Goal: Task Accomplishment & Management: Complete application form

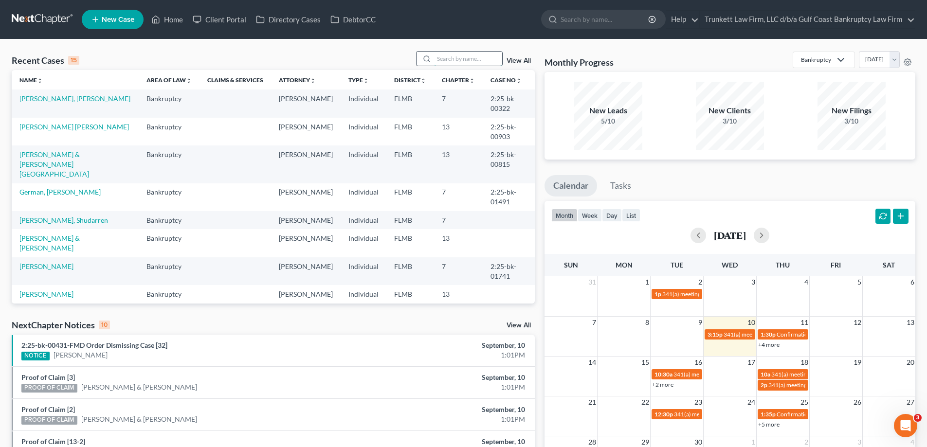
click at [456, 63] on input "search" at bounding box center [468, 59] width 68 height 14
type input "[PERSON_NAME]"
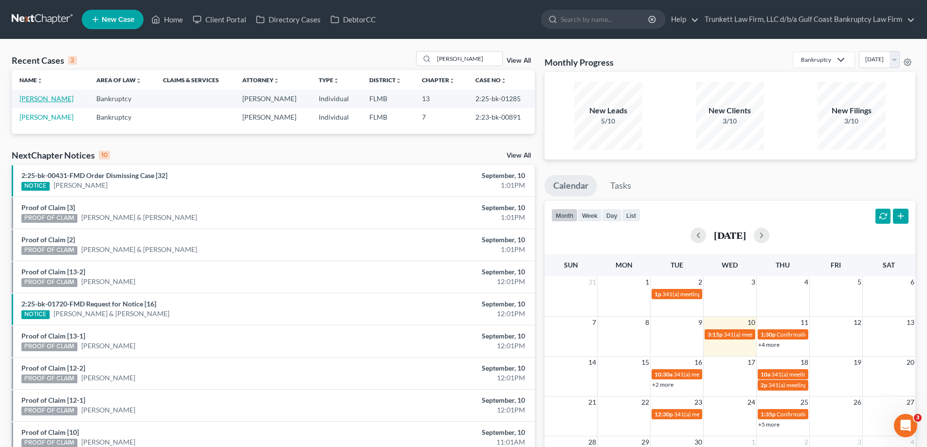
click at [51, 102] on link "[PERSON_NAME]" at bounding box center [46, 98] width 54 height 8
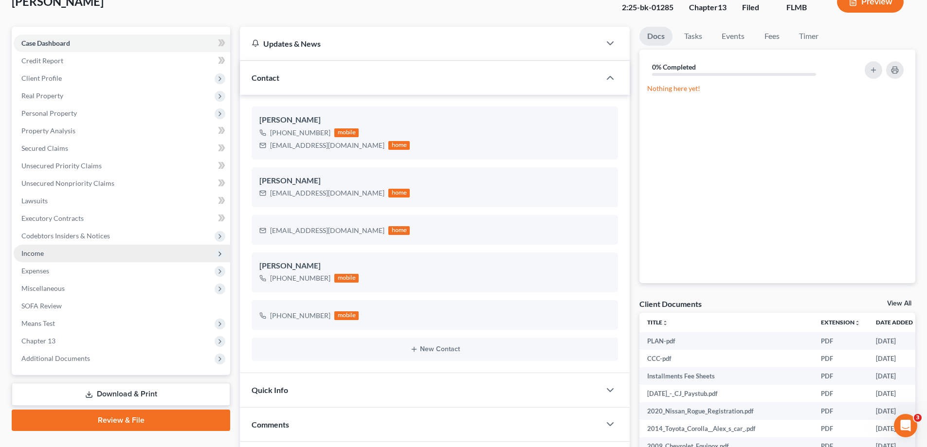
scroll to position [195, 0]
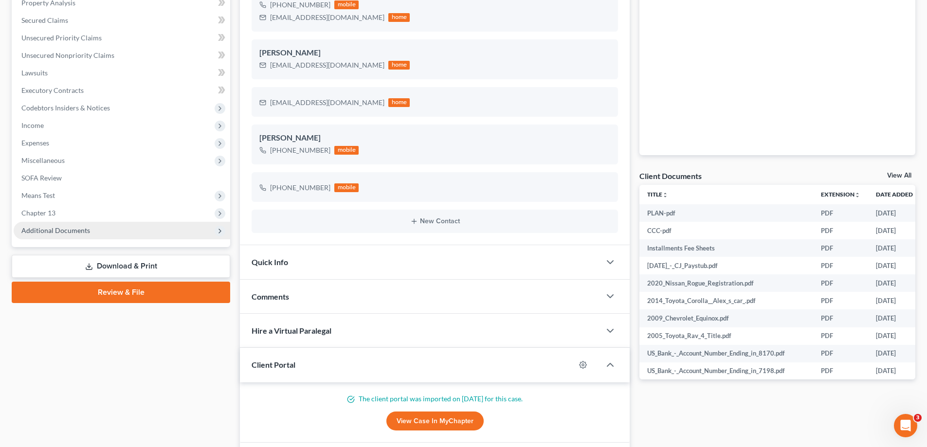
click at [74, 226] on span "Additional Documents" at bounding box center [55, 230] width 69 height 8
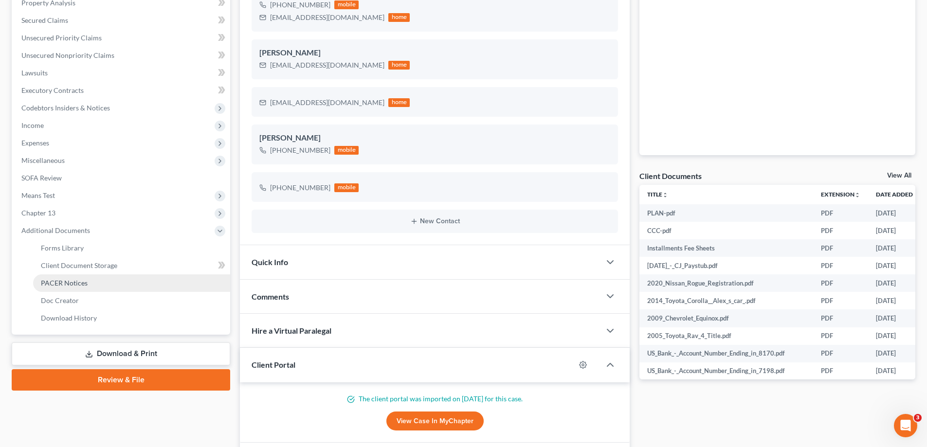
click at [72, 282] on span "PACER Notices" at bounding box center [64, 283] width 47 height 8
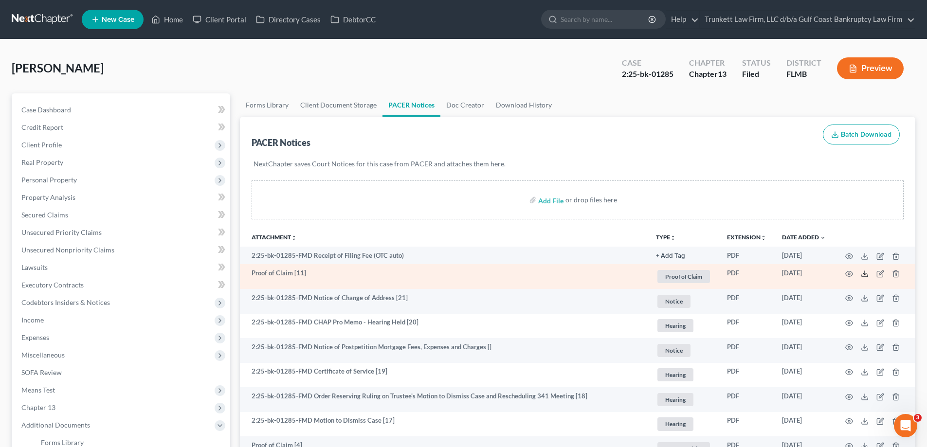
click at [864, 271] on icon at bounding box center [865, 274] width 8 height 8
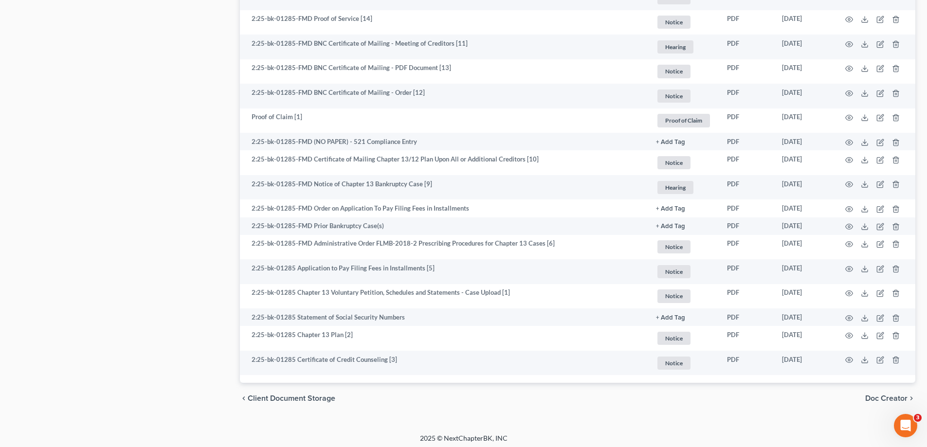
scroll to position [1088, 0]
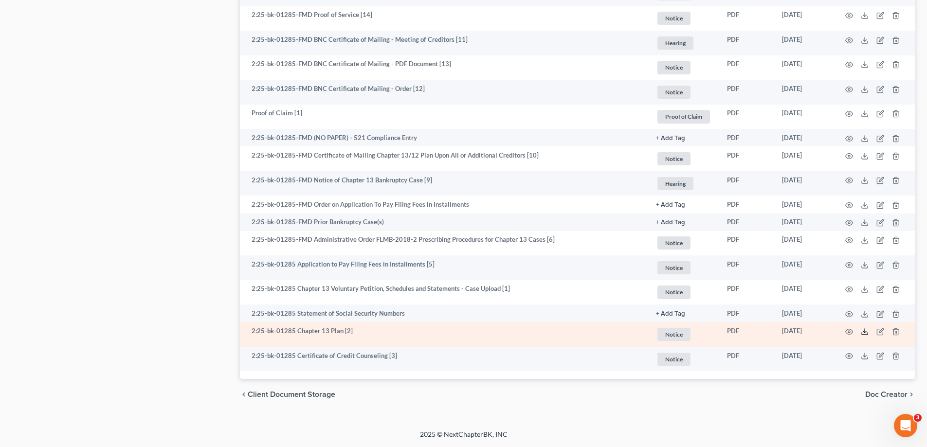
click at [865, 331] on line at bounding box center [865, 331] width 0 height 4
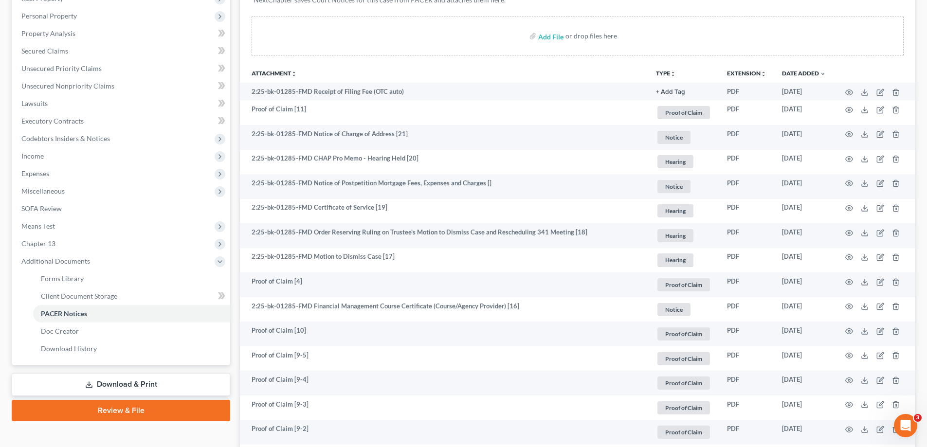
scroll to position [163, 0]
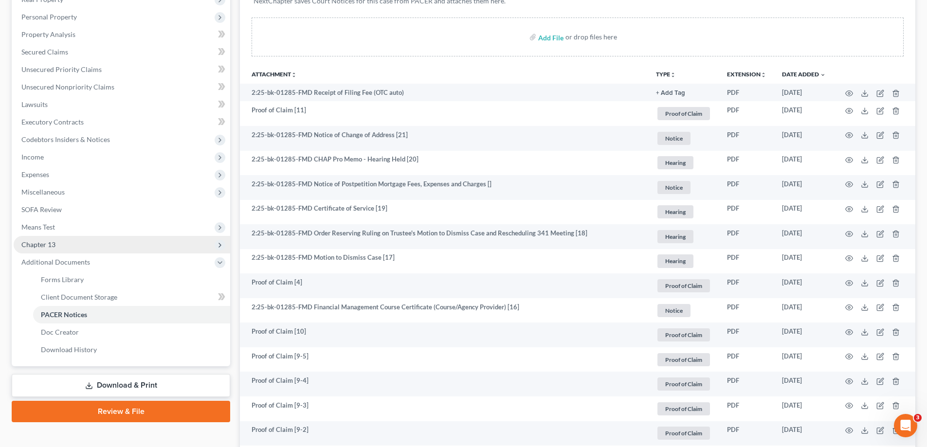
click at [59, 243] on span "Chapter 13" at bounding box center [122, 245] width 217 height 18
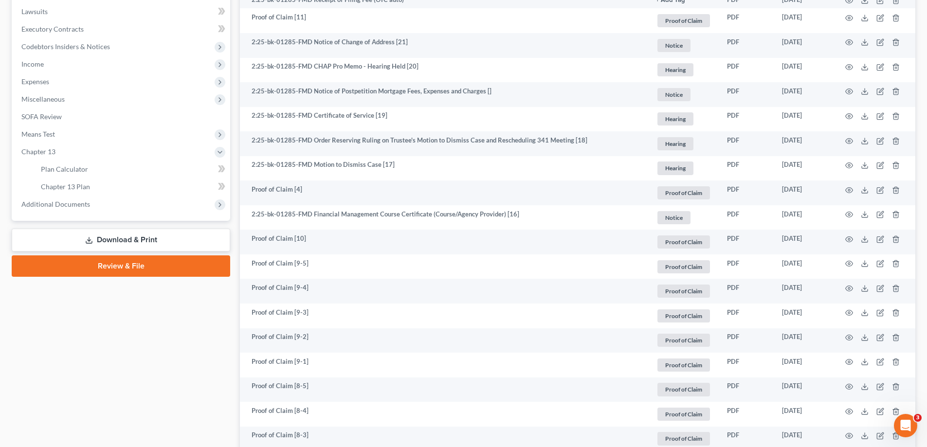
scroll to position [260, 0]
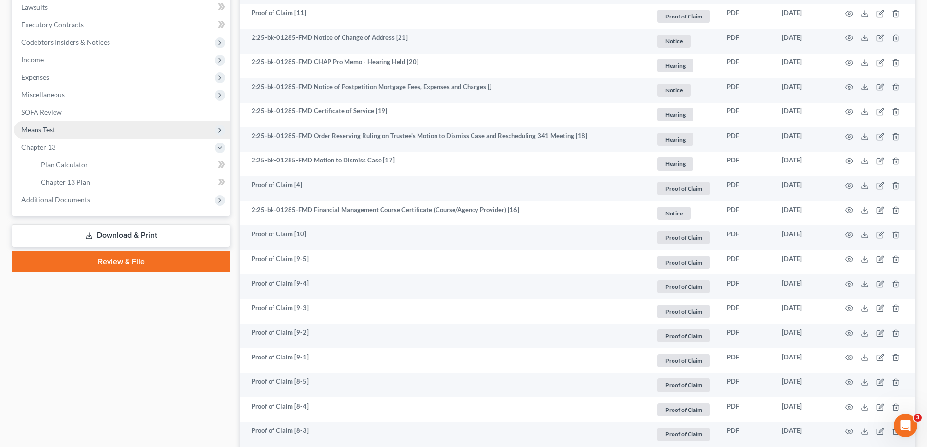
click at [45, 131] on span "Means Test" at bounding box center [38, 130] width 34 height 8
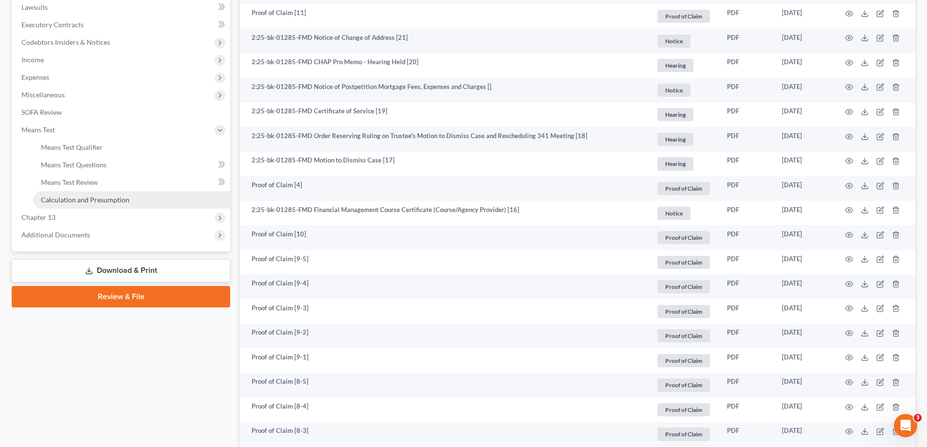
click at [75, 200] on span "Calculation and Presumption" at bounding box center [85, 200] width 89 height 8
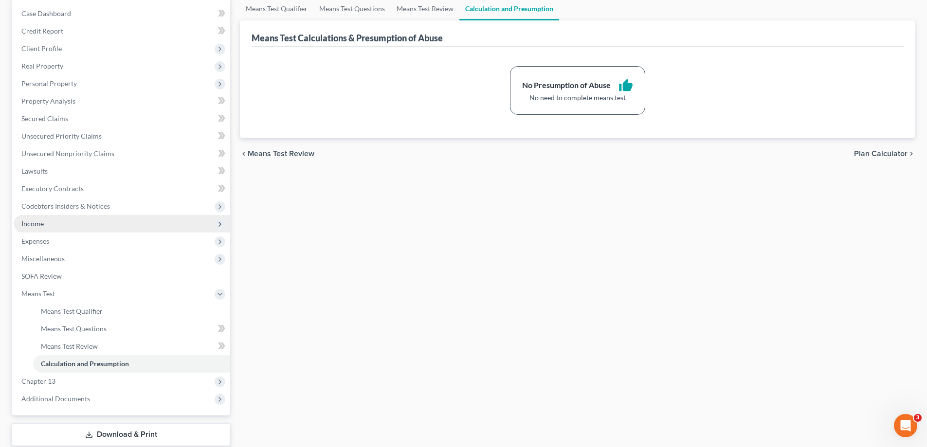
scroll to position [97, 0]
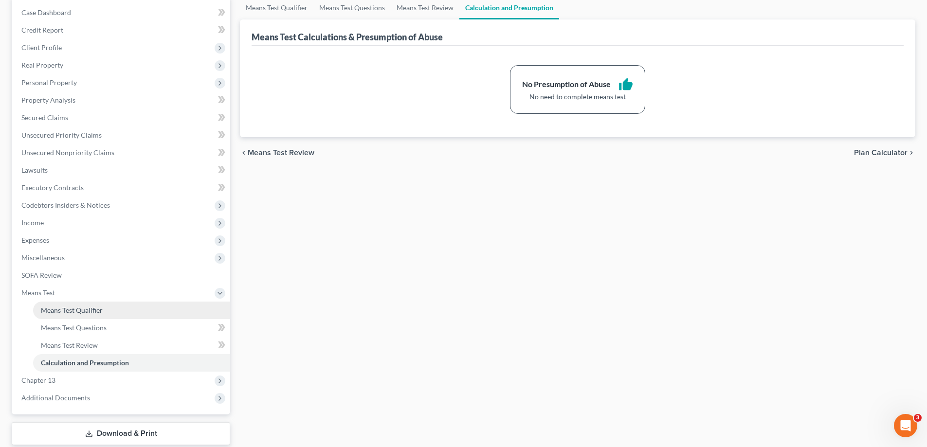
click at [84, 307] on span "Means Test Qualifier" at bounding box center [72, 310] width 62 height 8
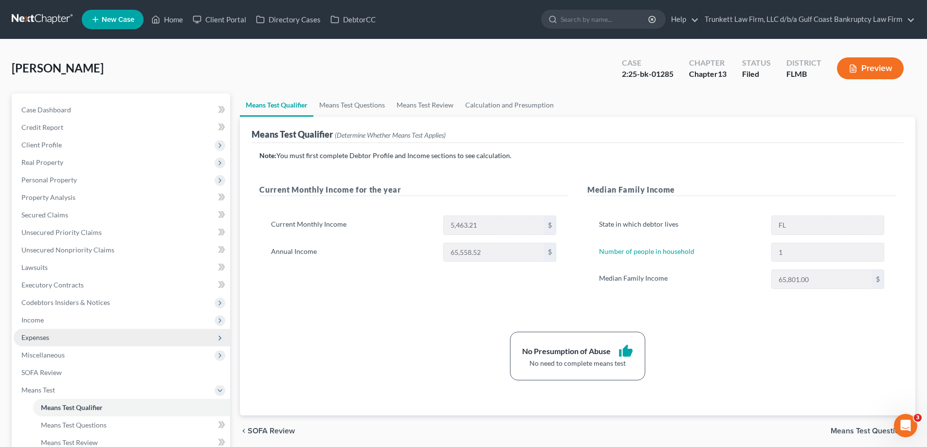
click at [49, 339] on span "Expenses" at bounding box center [35, 337] width 28 height 8
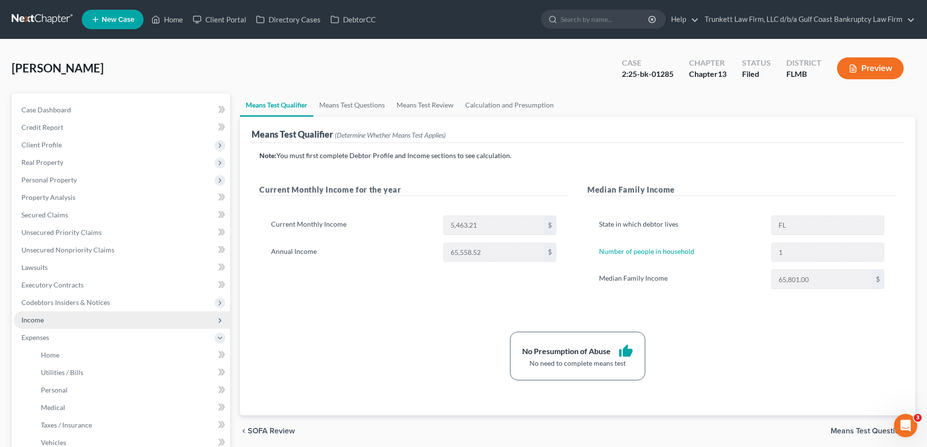
click at [51, 319] on span "Income" at bounding box center [122, 320] width 217 height 18
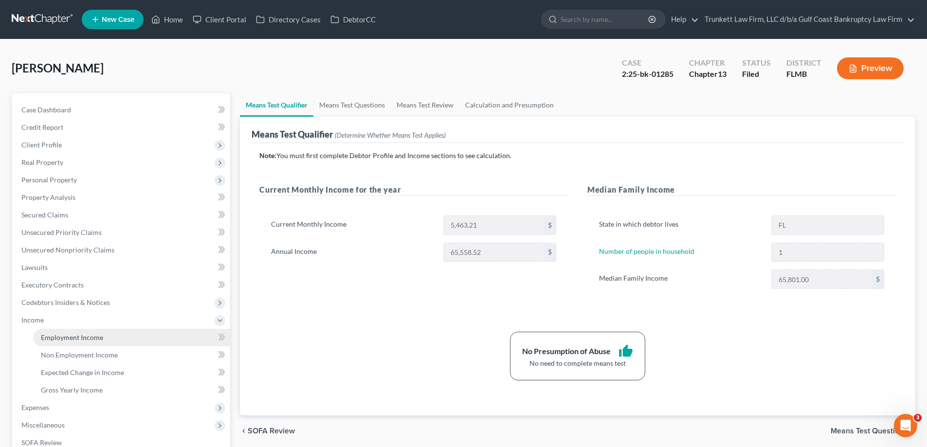
click at [73, 338] on span "Employment Income" at bounding box center [72, 337] width 62 height 8
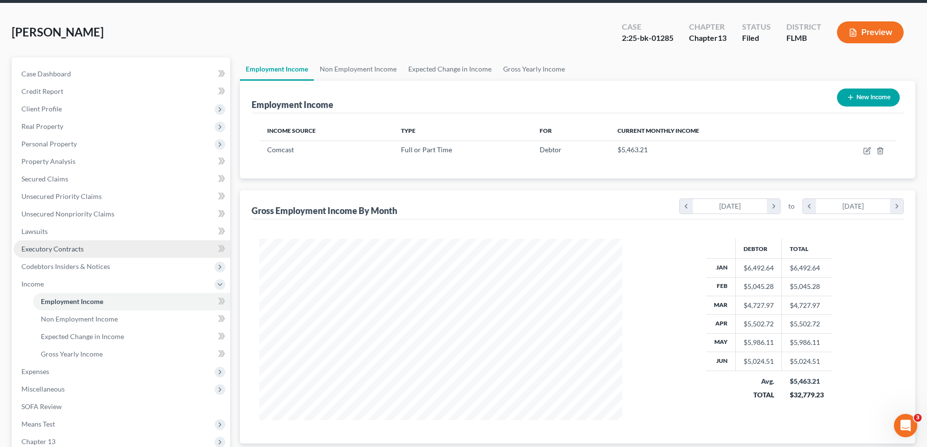
scroll to position [97, 0]
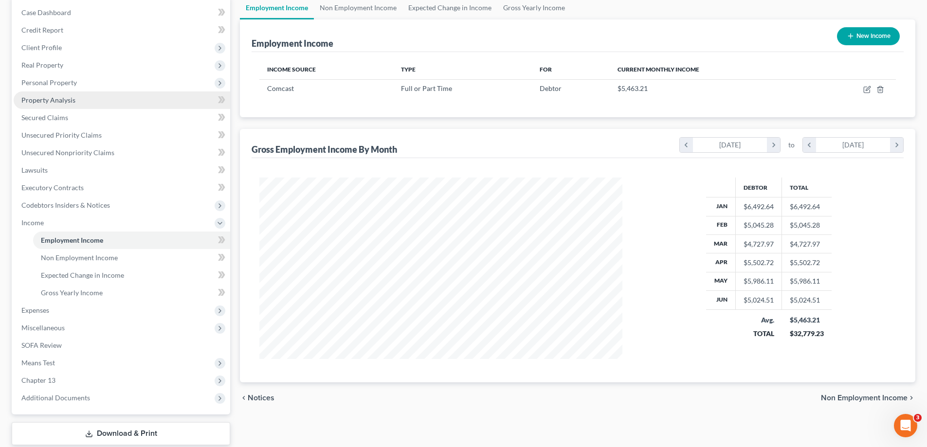
click at [60, 97] on span "Property Analysis" at bounding box center [48, 100] width 54 height 8
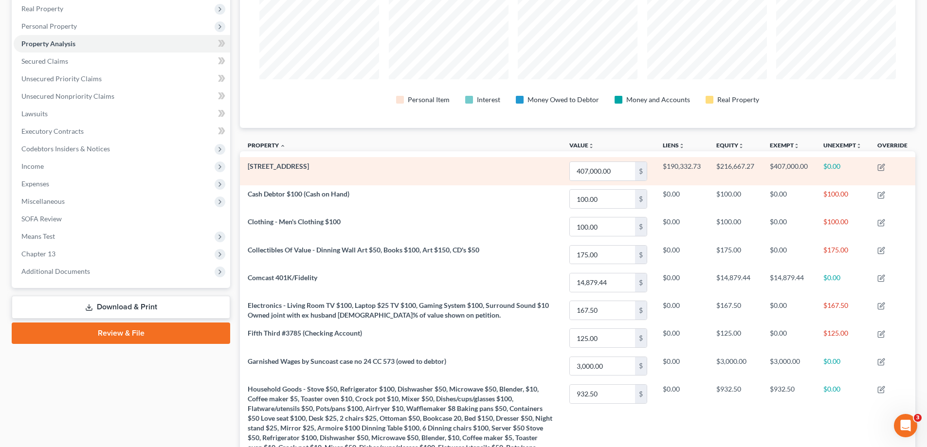
scroll to position [97, 0]
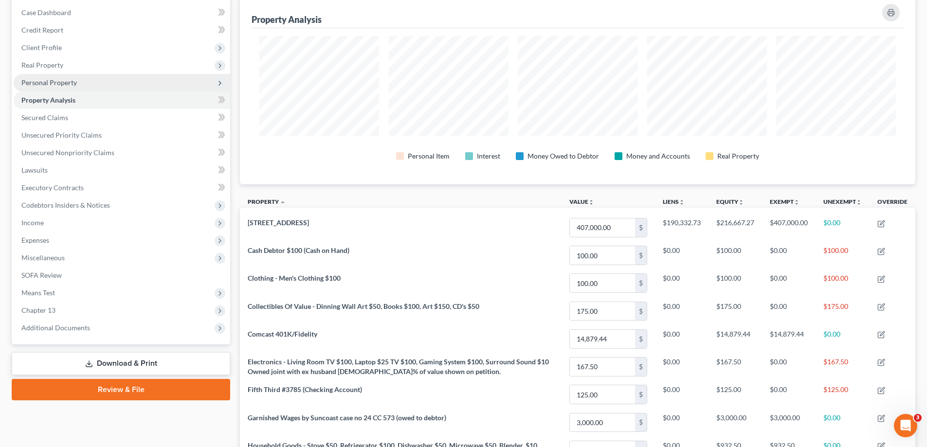
click at [59, 82] on span "Personal Property" at bounding box center [48, 82] width 55 height 8
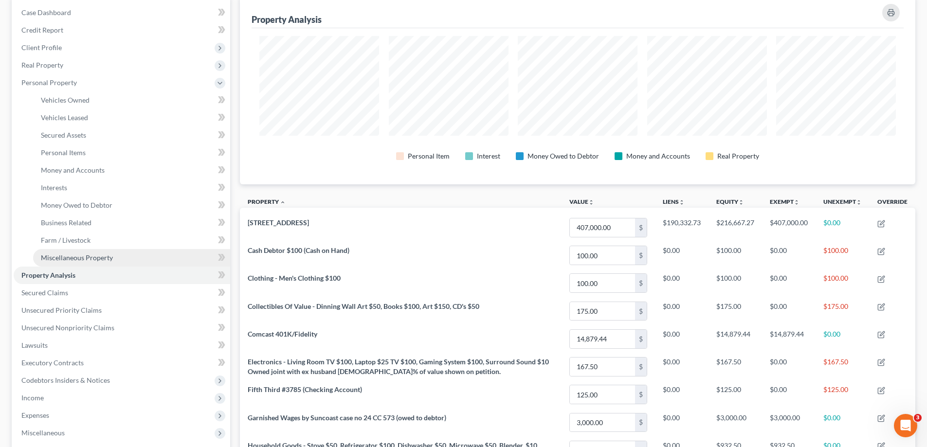
click at [96, 257] on span "Miscellaneous Property" at bounding box center [77, 258] width 72 height 8
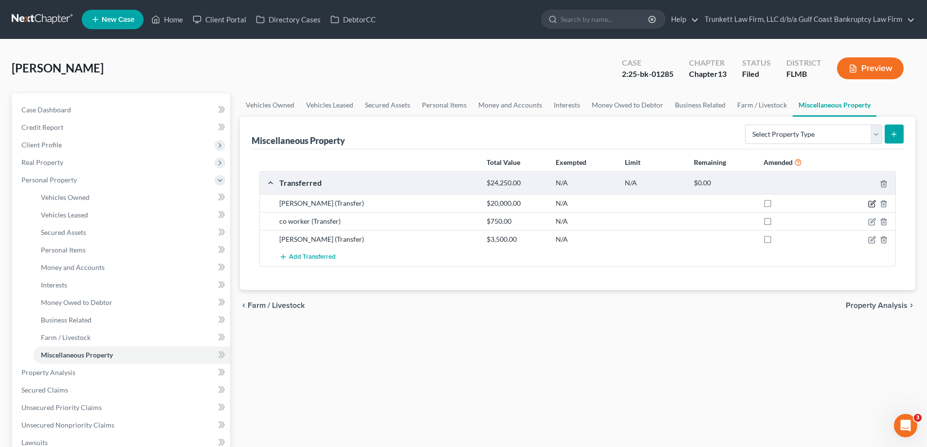
click at [875, 201] on icon "button" at bounding box center [872, 204] width 8 height 8
select select "Ordinary ([DATE])"
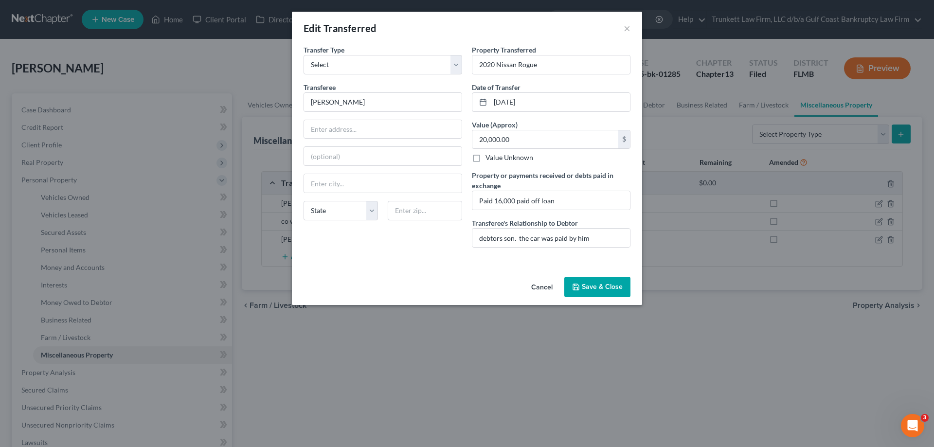
click at [607, 282] on button "Save & Close" at bounding box center [598, 287] width 66 height 20
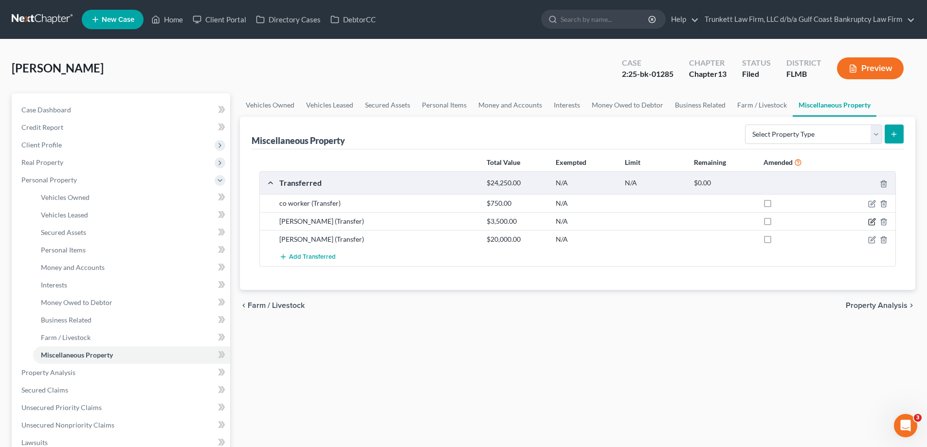
click at [868, 220] on icon "button" at bounding box center [872, 222] width 8 height 8
select select "Ordinary ([DATE])"
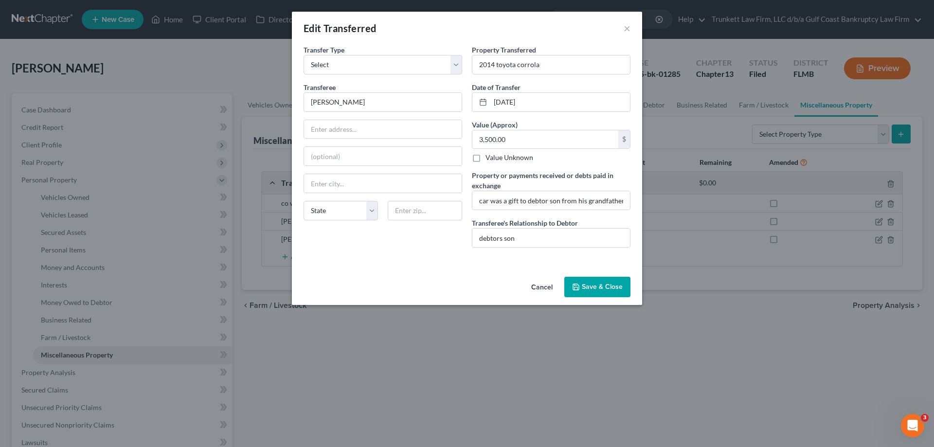
click at [605, 282] on button "Save & Close" at bounding box center [598, 287] width 66 height 20
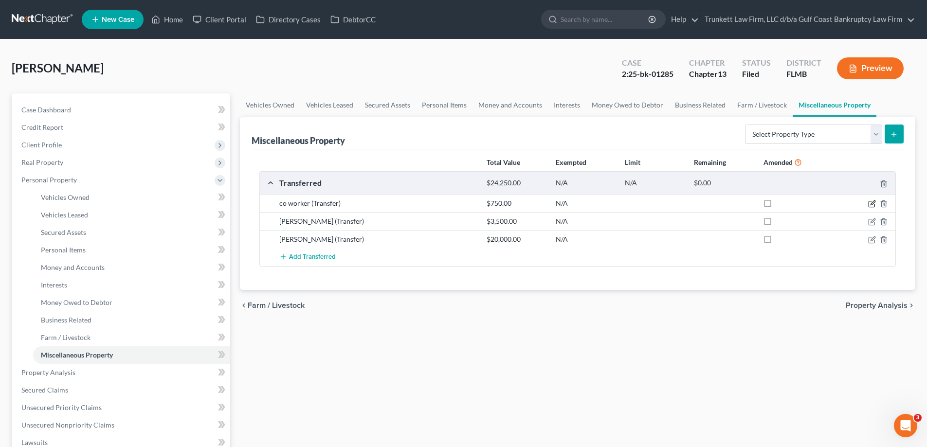
click at [875, 203] on icon "button" at bounding box center [872, 204] width 8 height 8
select select "Ordinary ([DATE])"
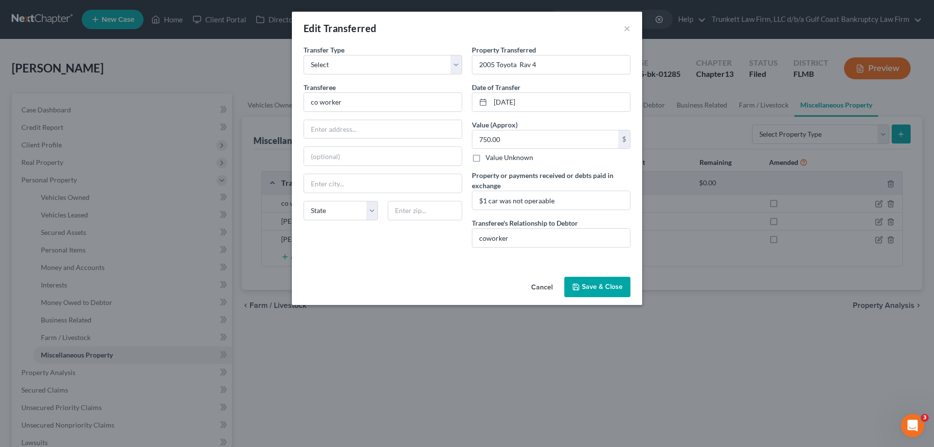
click at [601, 279] on button "Save & Close" at bounding box center [598, 287] width 66 height 20
